Goal: Information Seeking & Learning: Learn about a topic

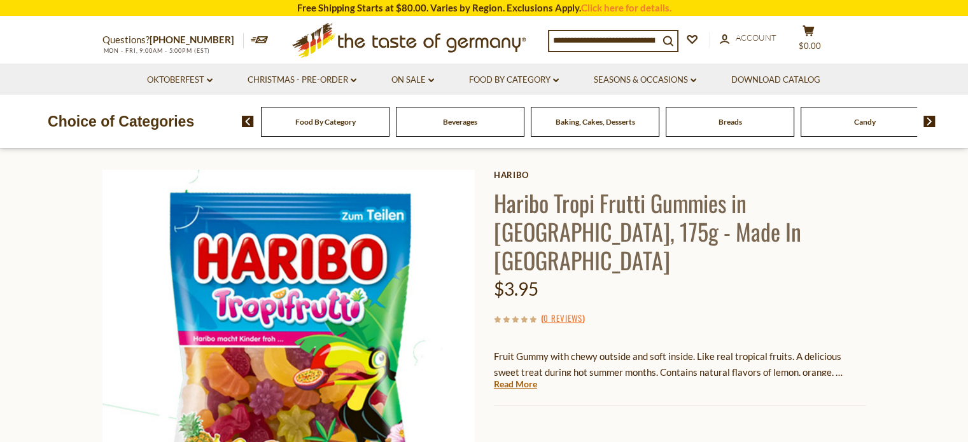
scroll to position [127, 0]
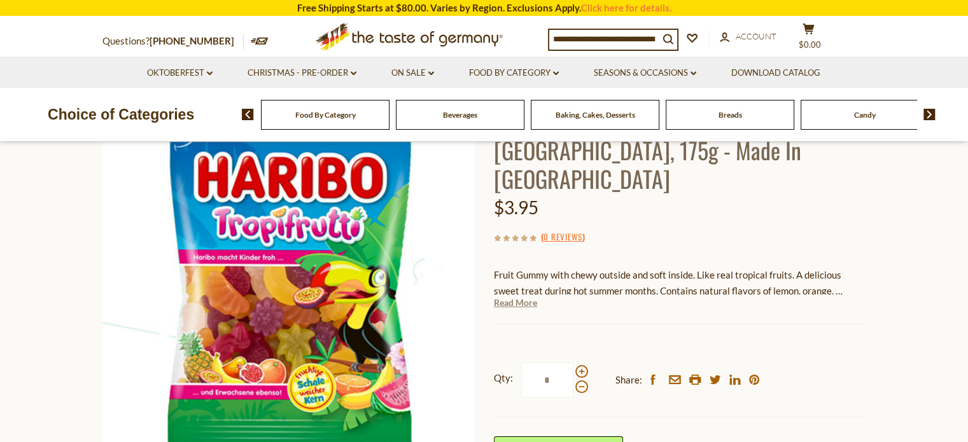
click at [530, 297] on link "Read More" at bounding box center [515, 303] width 43 height 13
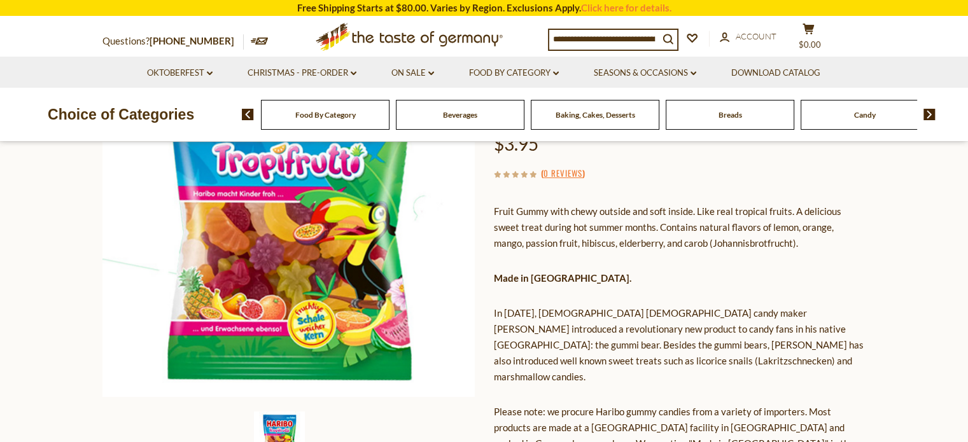
scroll to position [255, 0]
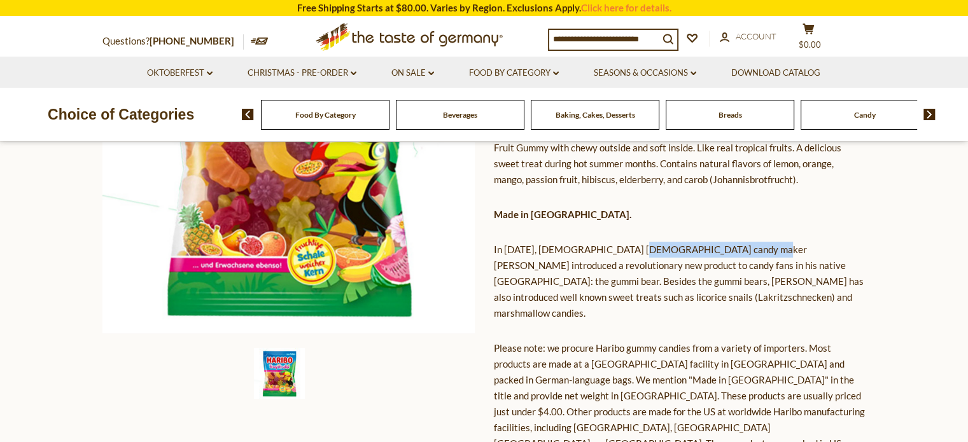
drag, startPoint x: 631, startPoint y: 223, endPoint x: 716, endPoint y: 244, distance: 87.2
click at [738, 242] on p "In [DATE], [DEMOGRAPHIC_DATA] [DEMOGRAPHIC_DATA] candy maker [PERSON_NAME] intr…" at bounding box center [680, 282] width 372 height 80
click at [558, 273] on p "In [DATE], [DEMOGRAPHIC_DATA] [DEMOGRAPHIC_DATA] candy maker [PERSON_NAME] intr…" at bounding box center [680, 282] width 372 height 80
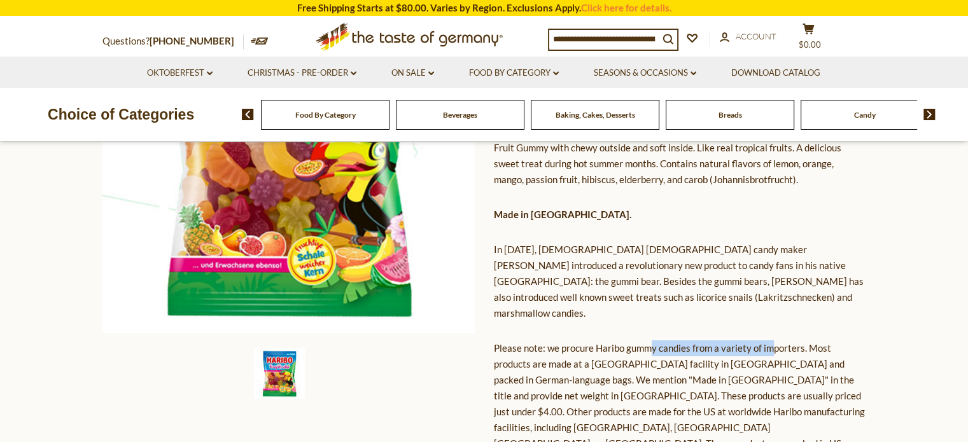
drag, startPoint x: 658, startPoint y: 298, endPoint x: 774, endPoint y: 304, distance: 116.7
click at [774, 341] on p "Please note: we procure Haribo gummy candies from a variety of importers. Most …" at bounding box center [680, 412] width 372 height 143
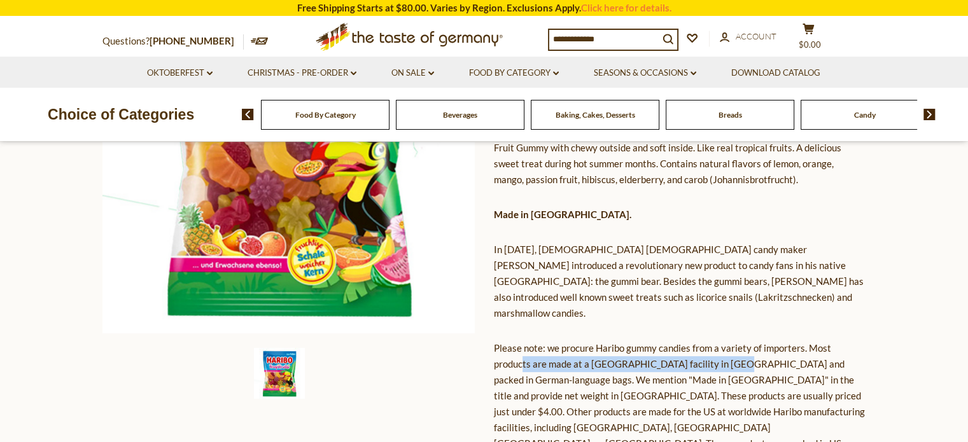
drag, startPoint x: 537, startPoint y: 320, endPoint x: 744, endPoint y: 323, distance: 206.3
click at [741, 341] on p "Please note: we procure Haribo gummy candies from a variety of importers. Most …" at bounding box center [680, 412] width 372 height 143
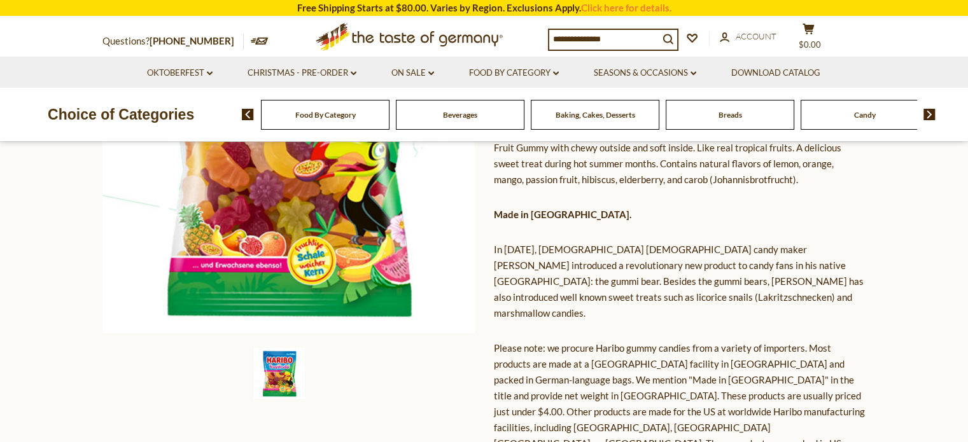
click at [767, 341] on p "Please note: we procure Haribo gummy candies from a variety of importers. Most …" at bounding box center [680, 412] width 372 height 143
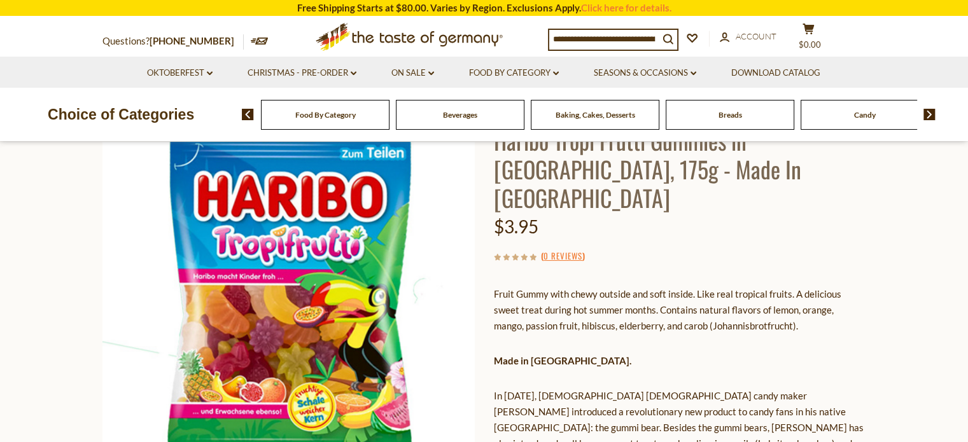
scroll to position [0, 0]
